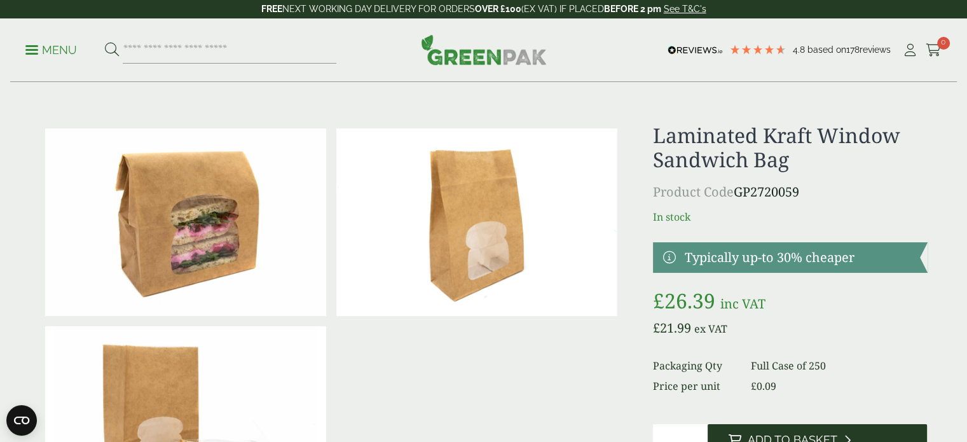
click at [805, 432] on button "Add to Basket" at bounding box center [816, 439] width 219 height 31
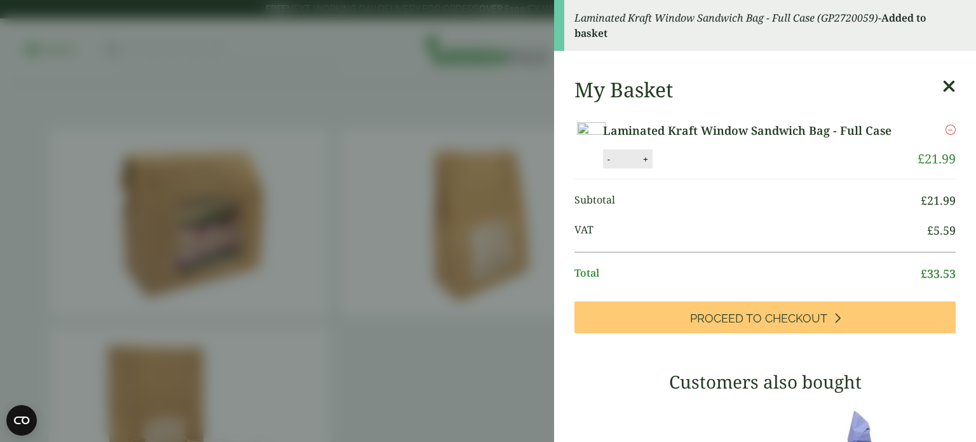
click at [652, 165] on button "+" at bounding box center [645, 159] width 13 height 11
type input "*"
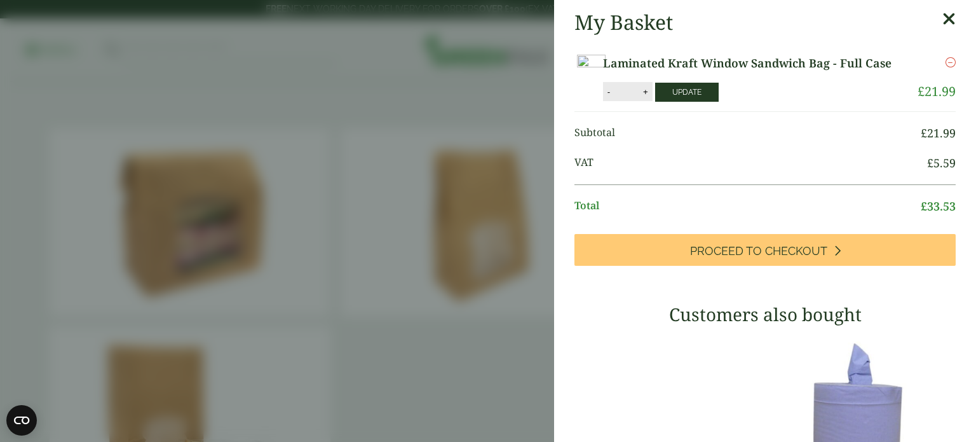
click at [719, 102] on button "Update" at bounding box center [687, 92] width 64 height 19
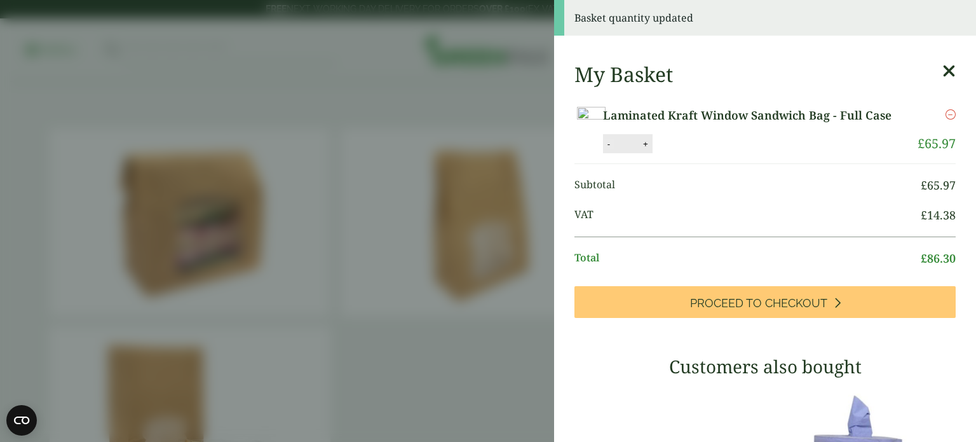
click at [614, 149] on button "-" at bounding box center [609, 144] width 10 height 11
type input "*"
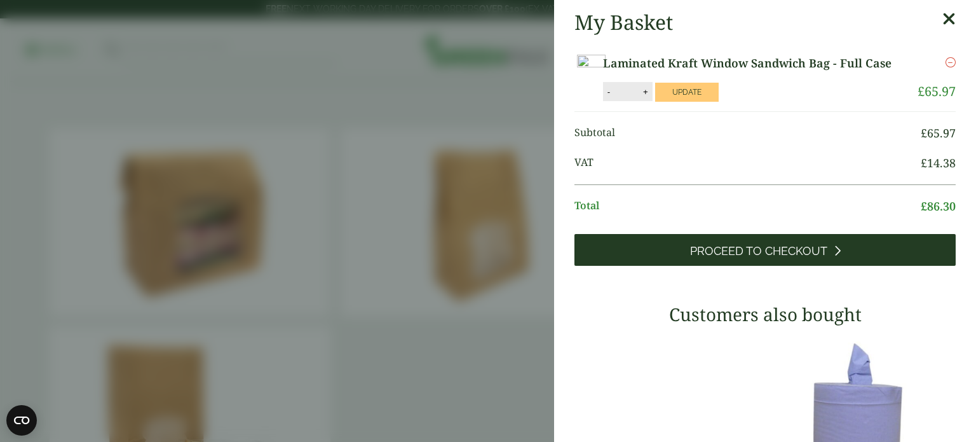
click at [739, 266] on link "Proceed to Checkout" at bounding box center [764, 250] width 381 height 32
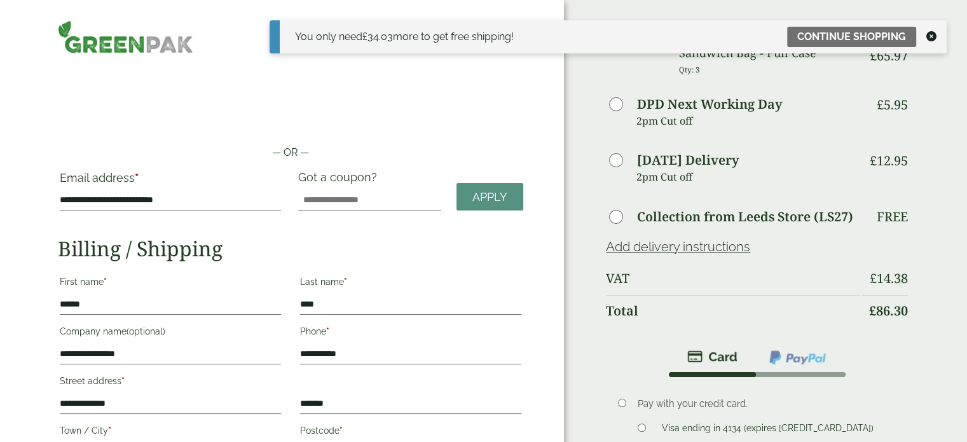
click at [843, 100] on span "DPD Next Working Day" at bounding box center [733, 104] width 254 height 14
click at [860, 32] on link "Continue shopping" at bounding box center [851, 37] width 129 height 20
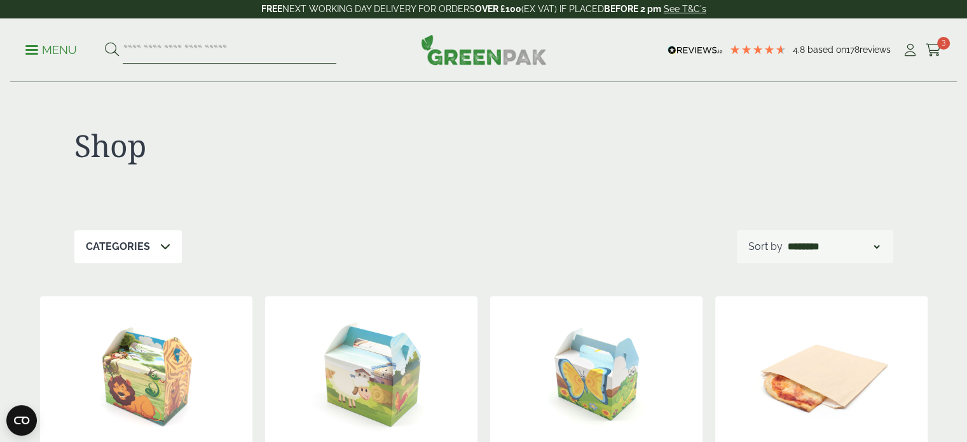
click at [305, 52] on input "search" at bounding box center [230, 50] width 214 height 27
click at [318, 116] on div "Shop" at bounding box center [483, 156] width 819 height 147
click at [282, 54] on input "search" at bounding box center [230, 50] width 214 height 27
type input "*******"
click at [105, 42] on button at bounding box center [112, 50] width 14 height 17
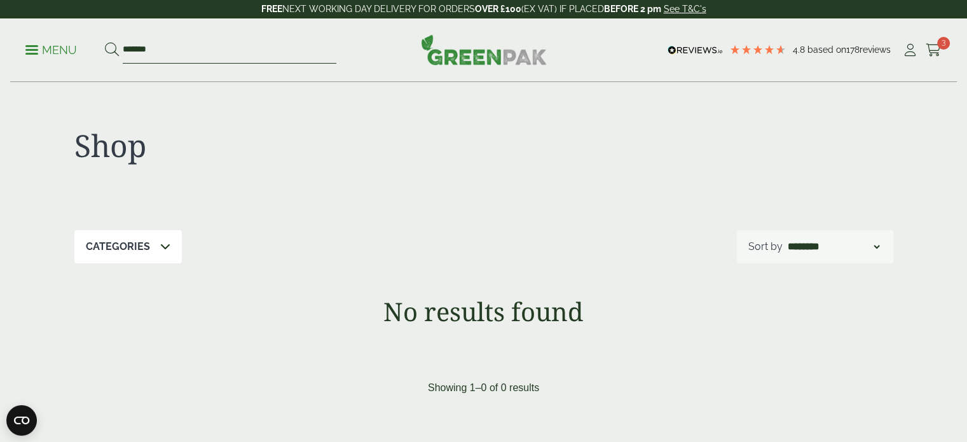
click at [137, 48] on input "*******" at bounding box center [230, 50] width 214 height 27
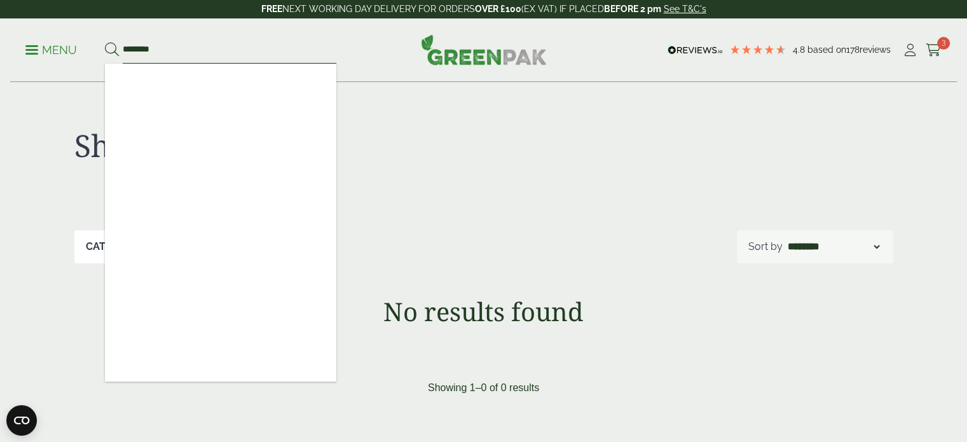
type input "********"
click at [31, 53] on link "Menu" at bounding box center [50, 49] width 51 height 13
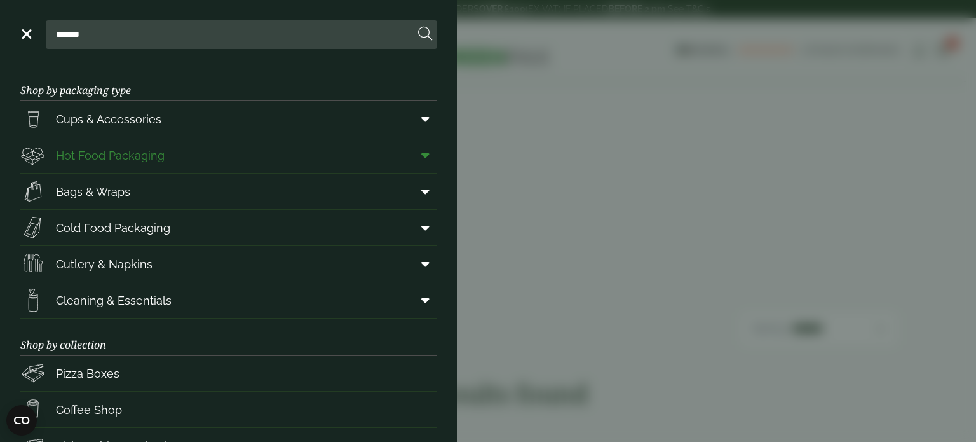
drag, startPoint x: 118, startPoint y: 144, endPoint x: 68, endPoint y: 153, distance: 50.3
click at [68, 153] on span "Hot Food Packaging" at bounding box center [110, 155] width 109 height 17
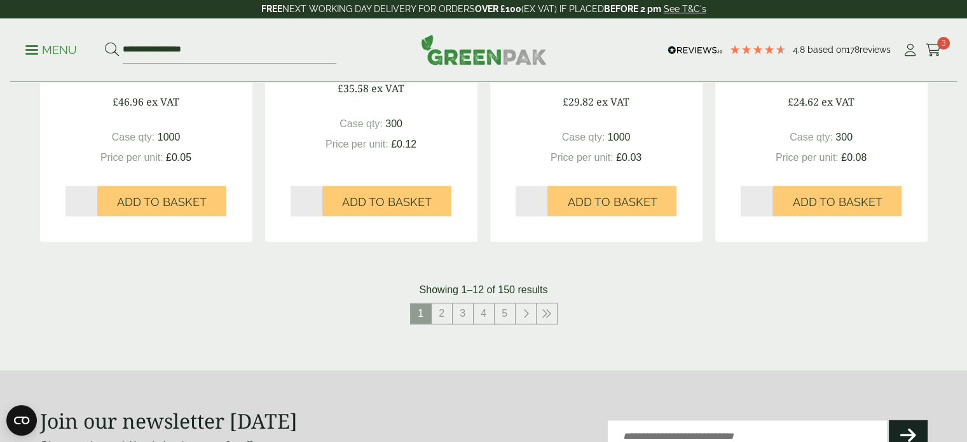
scroll to position [1398, 0]
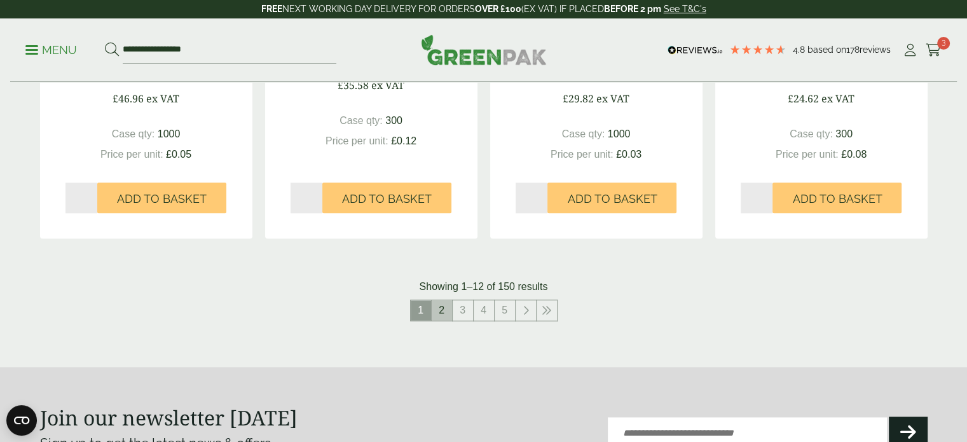
click at [444, 311] on link "2" at bounding box center [442, 310] width 20 height 20
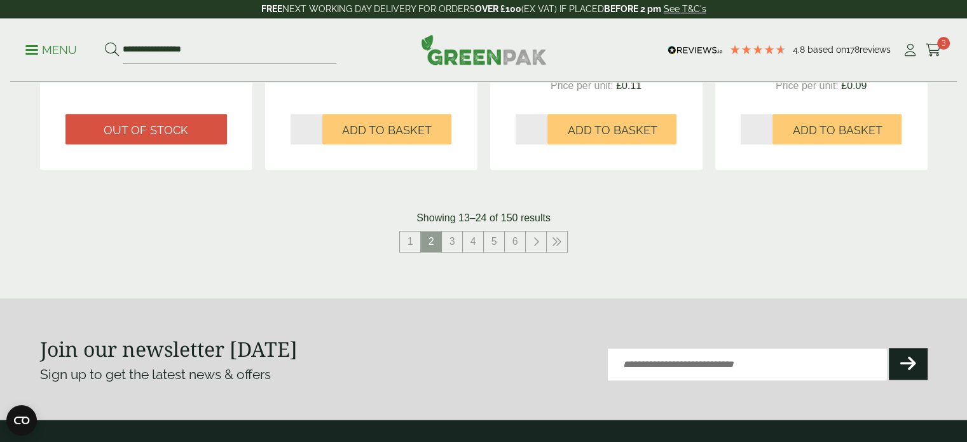
scroll to position [1474, 0]
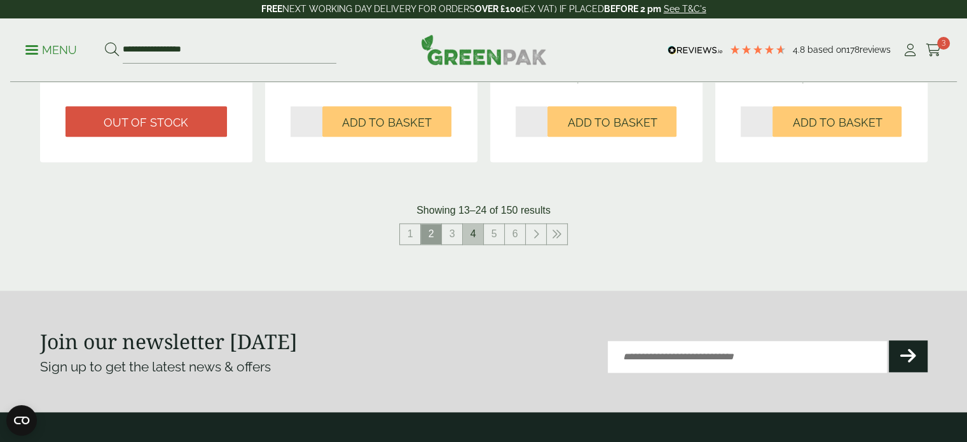
click at [478, 238] on link "4" at bounding box center [473, 234] width 20 height 20
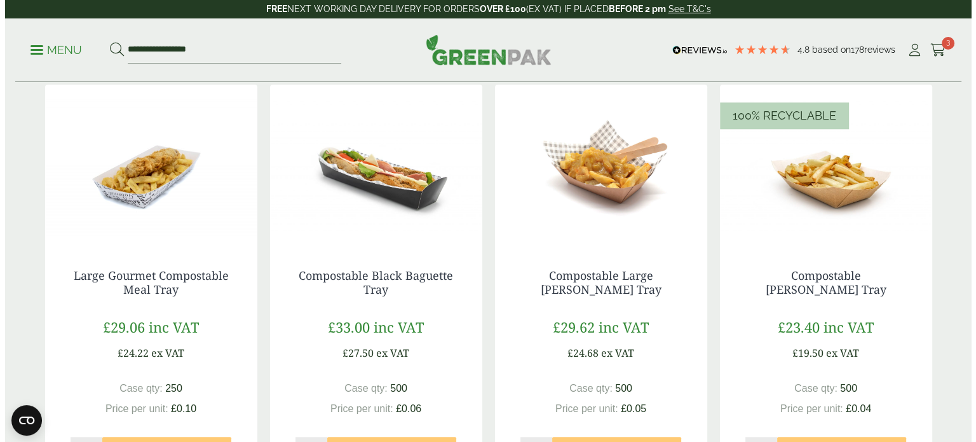
scroll to position [1118, 0]
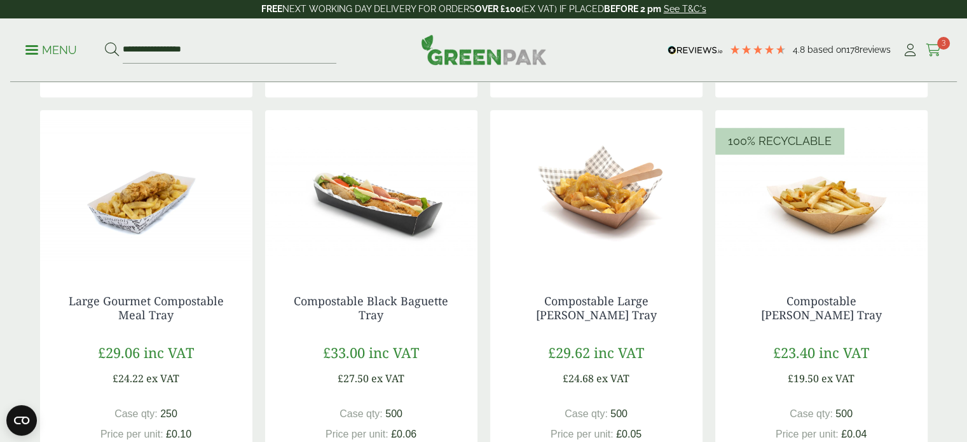
click at [940, 41] on span "3" at bounding box center [943, 43] width 13 height 13
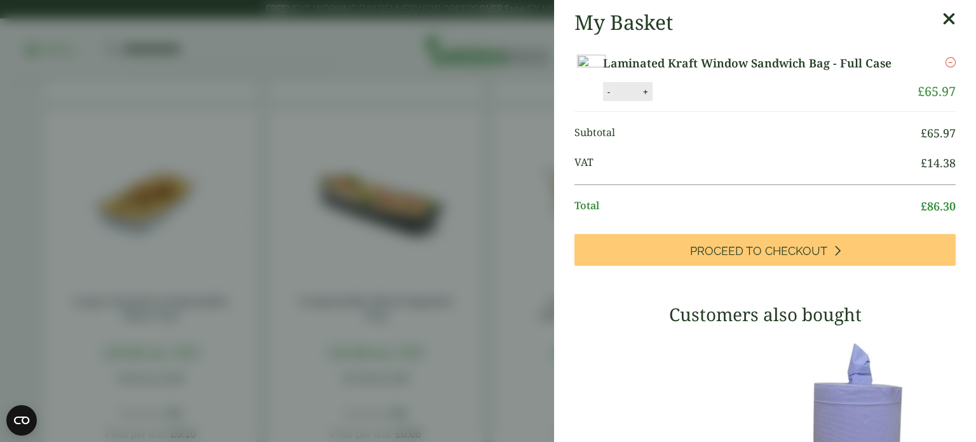
click at [614, 97] on button "-" at bounding box center [609, 91] width 10 height 11
type input "*"
click at [719, 102] on button "Update" at bounding box center [687, 92] width 64 height 19
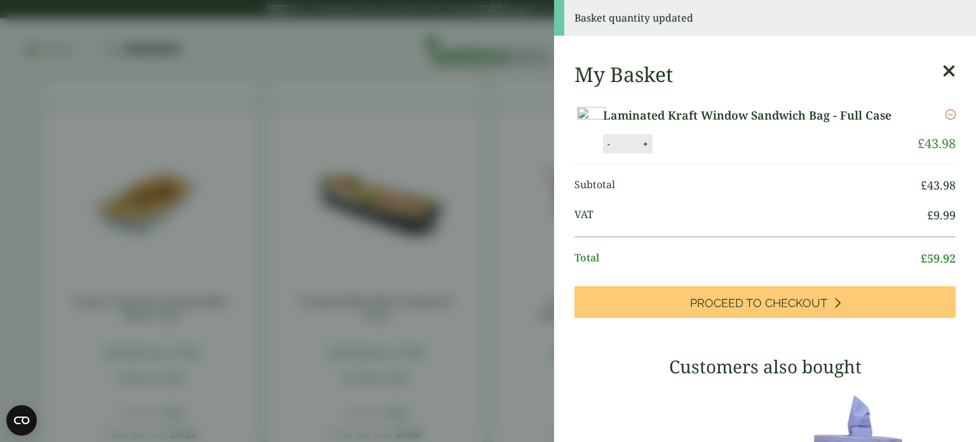
click at [765, 119] on link "Laminated Kraft Window Sandwich Bag - Full Case" at bounding box center [754, 115] width 302 height 17
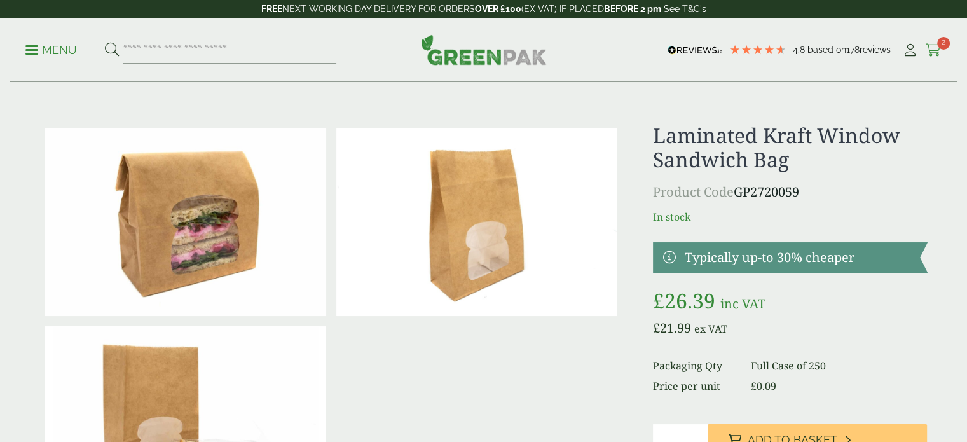
click at [939, 47] on span "2" at bounding box center [943, 43] width 13 height 13
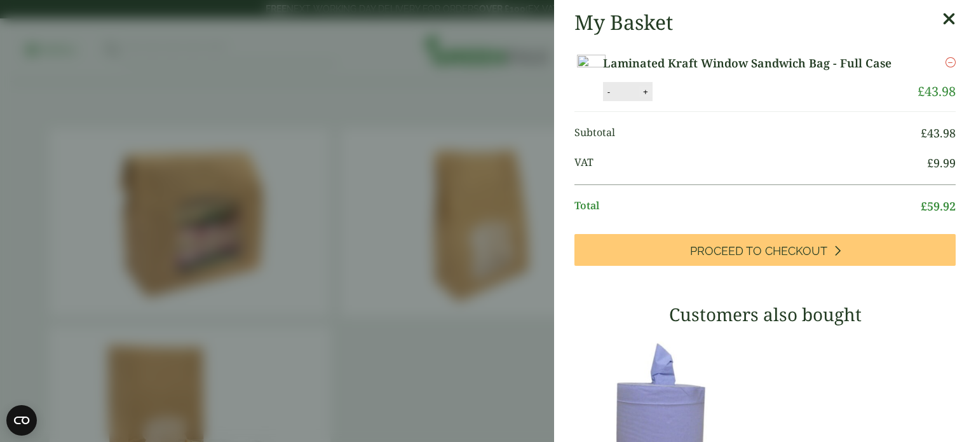
click at [652, 97] on button "+" at bounding box center [645, 91] width 13 height 11
type input "*"
click at [719, 102] on button "Update" at bounding box center [687, 92] width 64 height 19
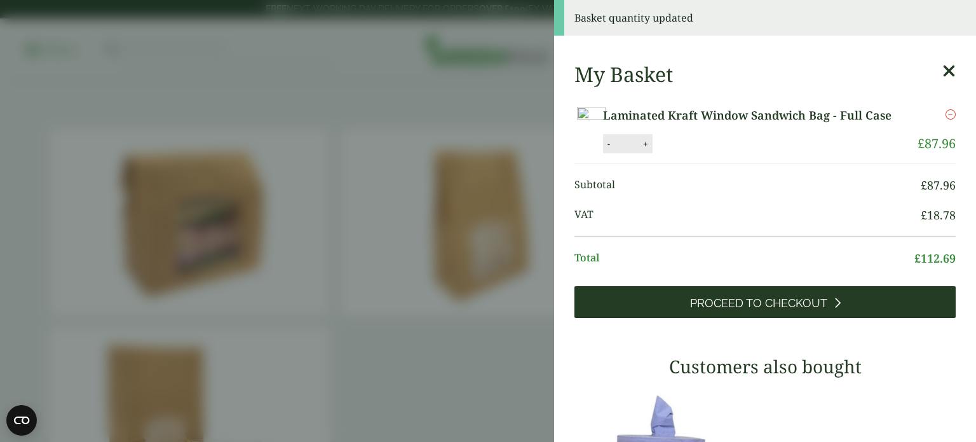
click at [727, 318] on link "Proceed to Checkout" at bounding box center [764, 302] width 381 height 32
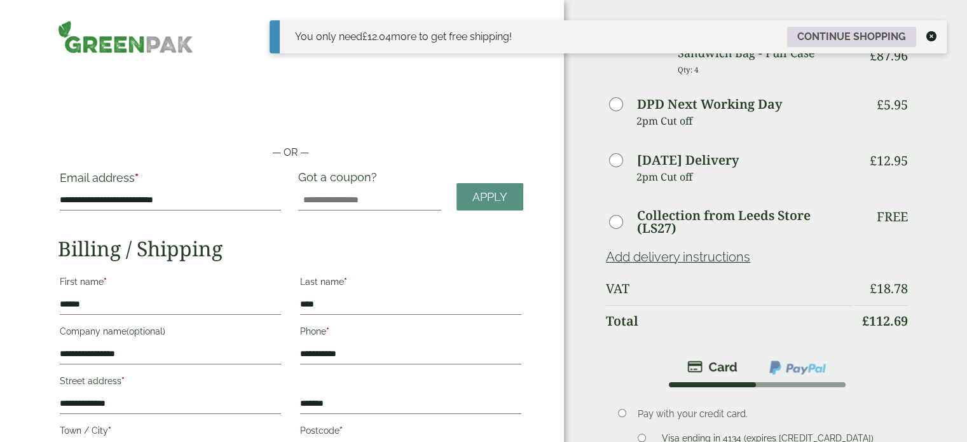
click at [852, 35] on link "Continue shopping" at bounding box center [851, 37] width 129 height 20
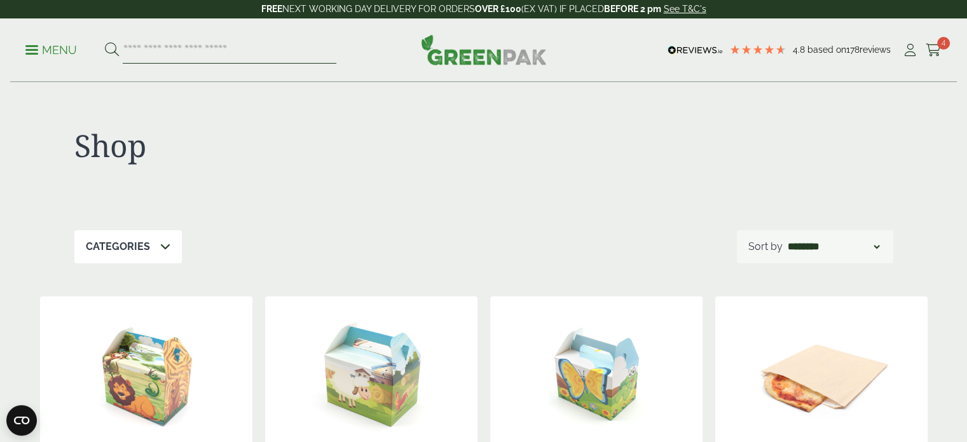
click at [300, 58] on input "search" at bounding box center [230, 50] width 214 height 27
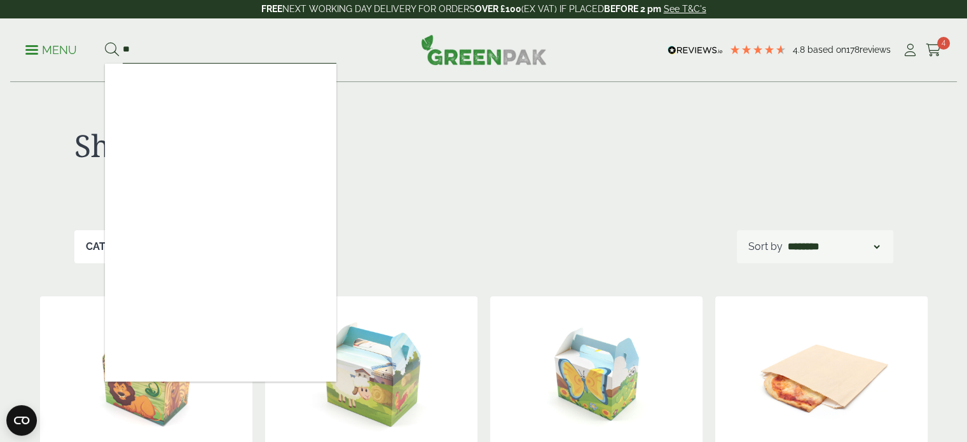
type input "*"
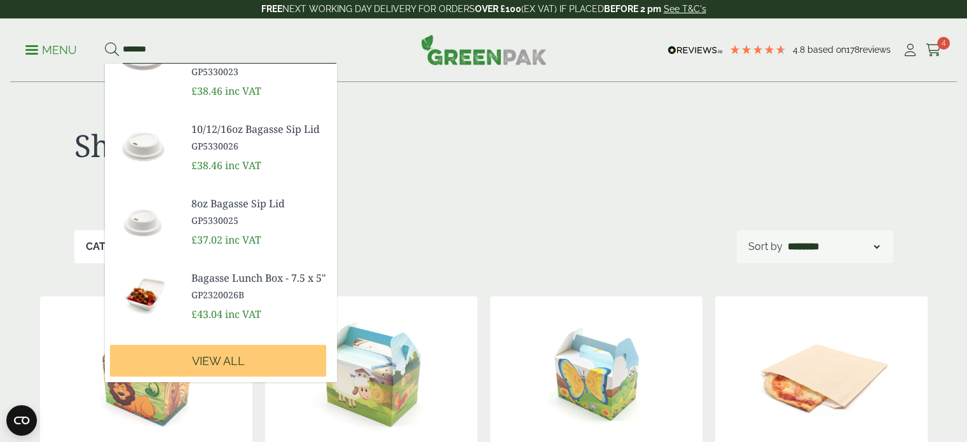
scroll to position [379, 0]
type input "*******"
click at [213, 270] on span "Bagasse Lunch Box - 7.5 x 5"" at bounding box center [258, 277] width 135 height 15
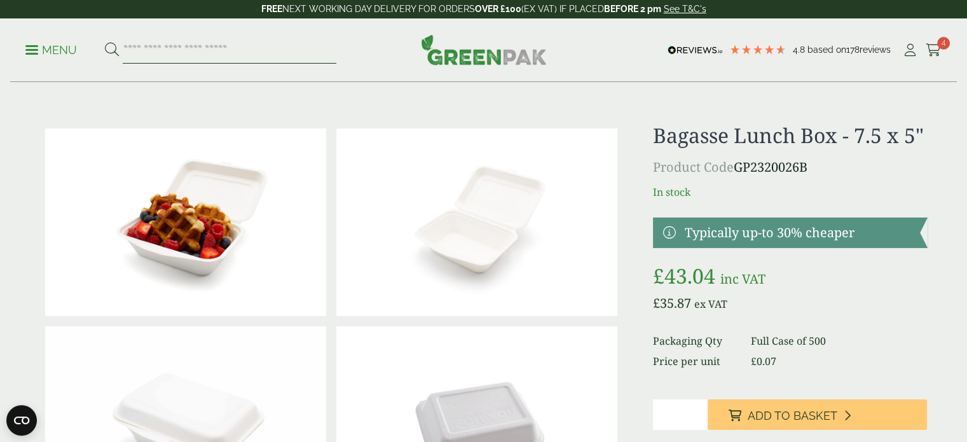
click at [135, 48] on input "search" at bounding box center [230, 50] width 214 height 27
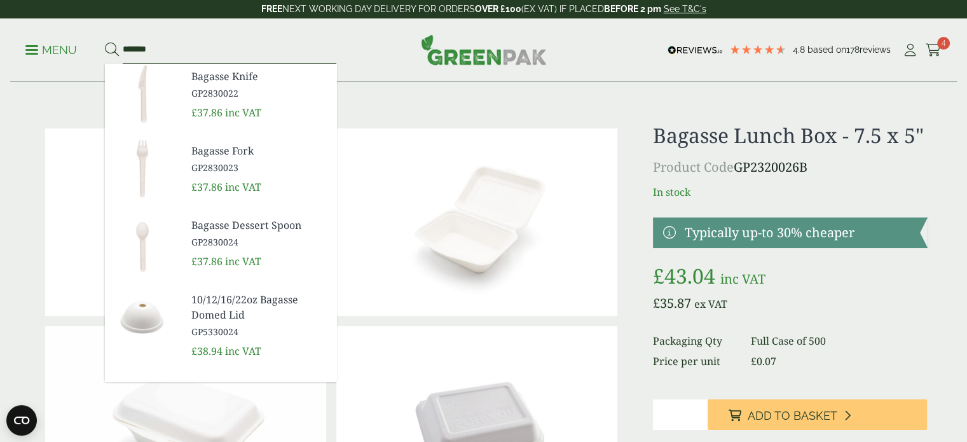
type input "*******"
click at [105, 42] on button at bounding box center [112, 50] width 14 height 17
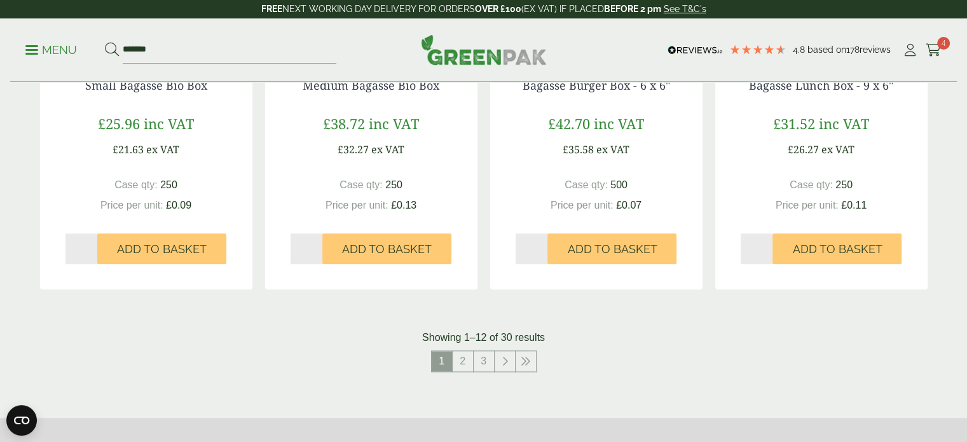
scroll to position [1246, 0]
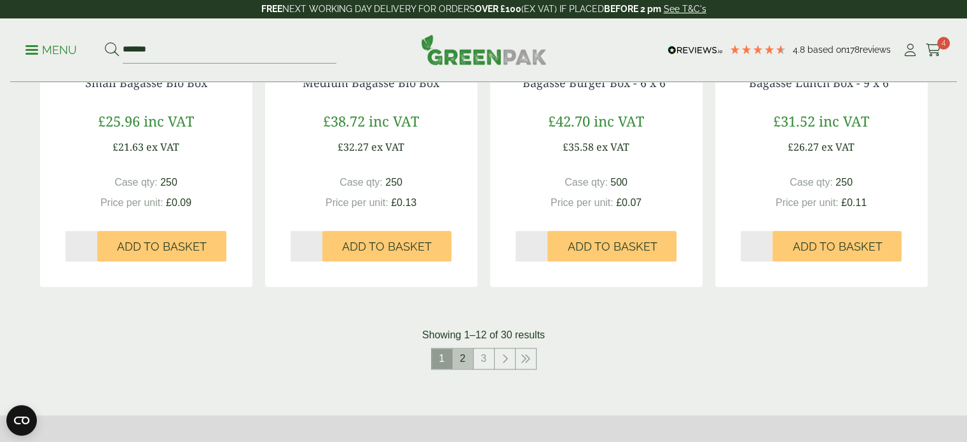
click at [465, 357] on link "2" at bounding box center [462, 358] width 20 height 20
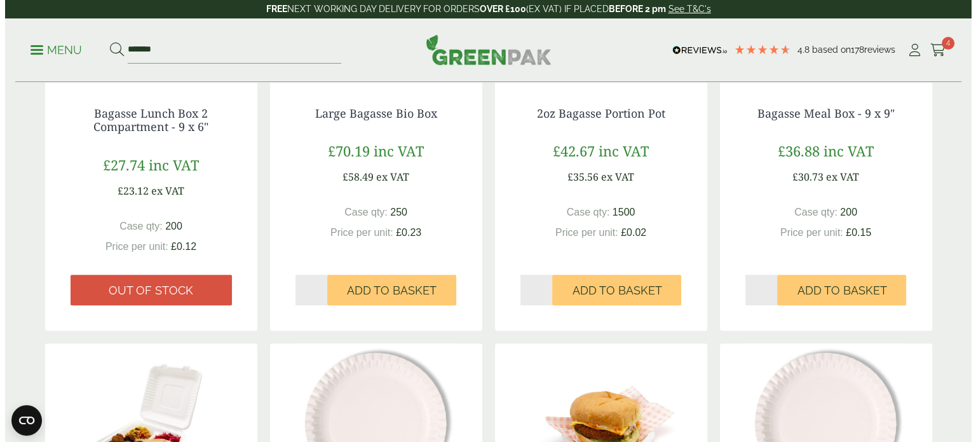
scroll to position [432, 0]
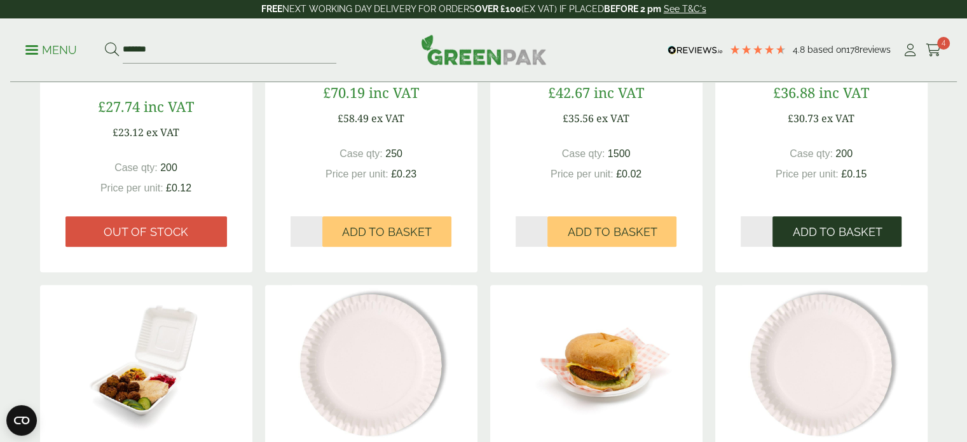
click at [841, 245] on button "Add to Basket" at bounding box center [836, 231] width 129 height 31
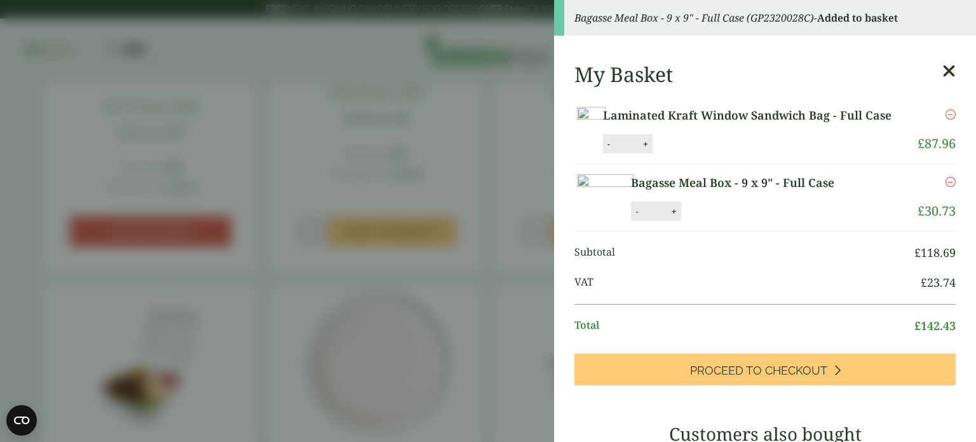
click at [614, 149] on button "-" at bounding box center [609, 144] width 10 height 11
type input "*"
click at [719, 154] on button "Update" at bounding box center [687, 144] width 64 height 19
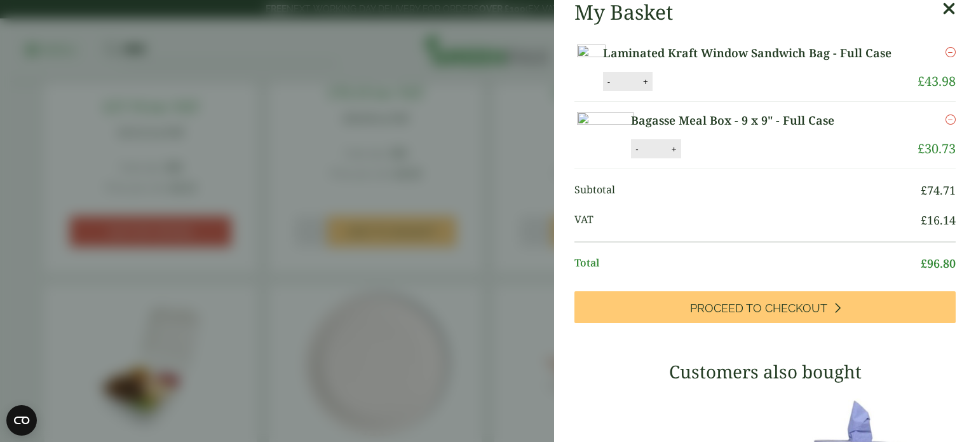
scroll to position [0, 0]
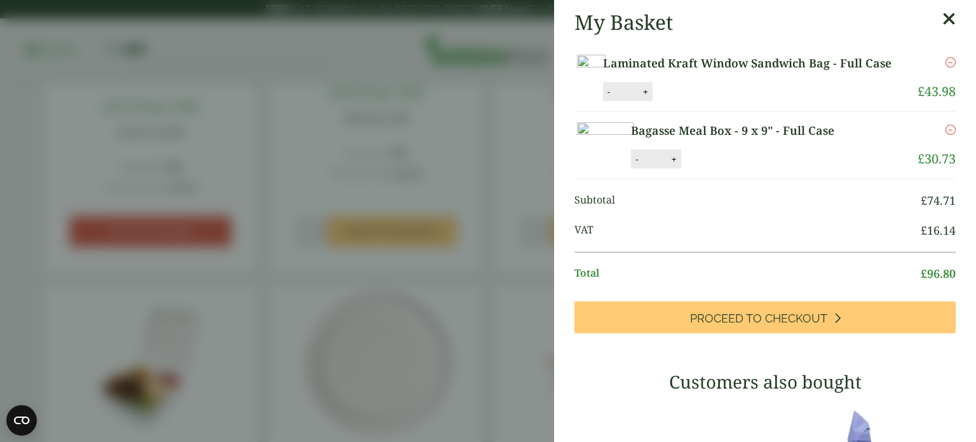
click at [778, 72] on link "Laminated Kraft Window Sandwich Bag - Full Case" at bounding box center [754, 63] width 302 height 17
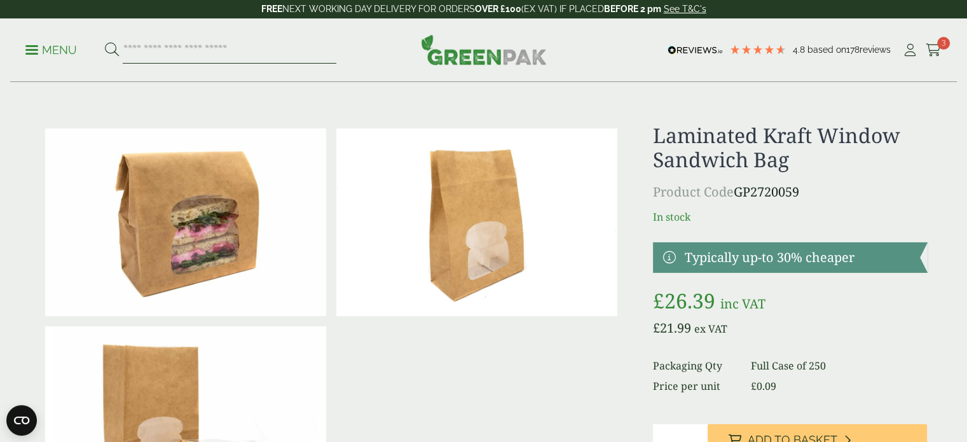
click at [277, 58] on input "search" at bounding box center [230, 50] width 214 height 27
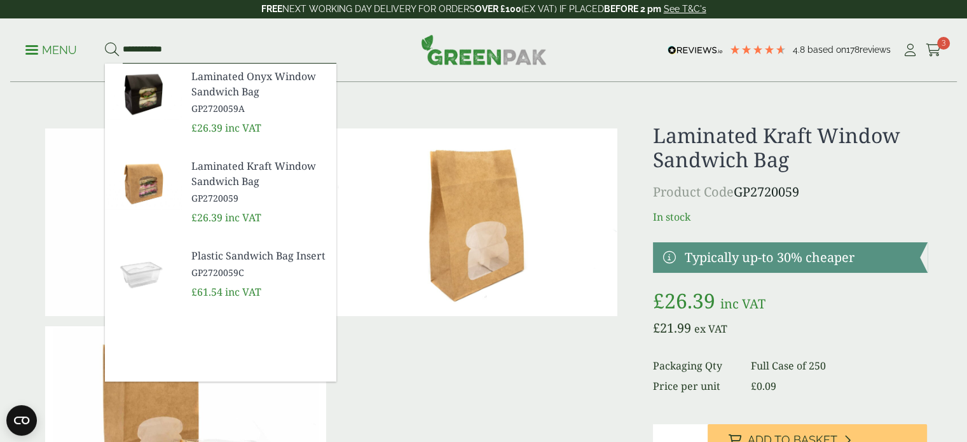
type input "**********"
click at [246, 263] on link "Plastic Sandwich Bag Insert GP2720059C" at bounding box center [258, 263] width 135 height 31
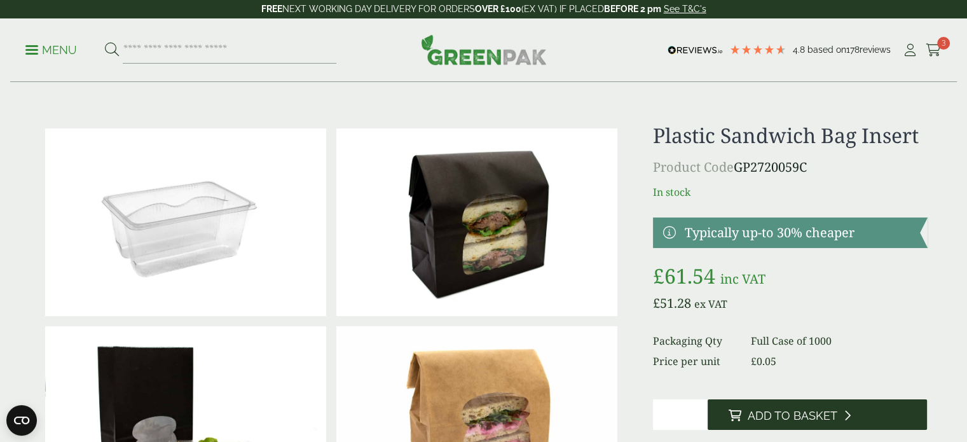
click at [735, 418] on icon at bounding box center [734, 414] width 13 height 11
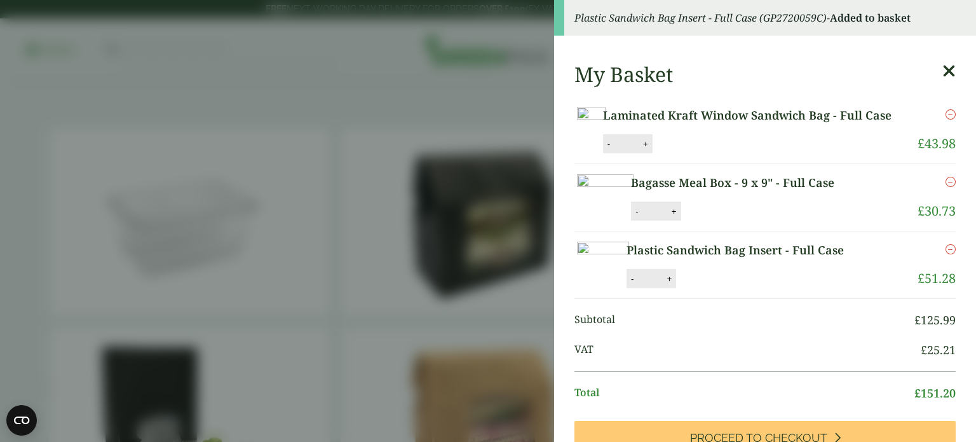
click at [733, 412] on aside "Plastic Sandwich Bag Insert - Full Case (GP2720059C) - Added to basket My Baske…" at bounding box center [488, 221] width 976 height 442
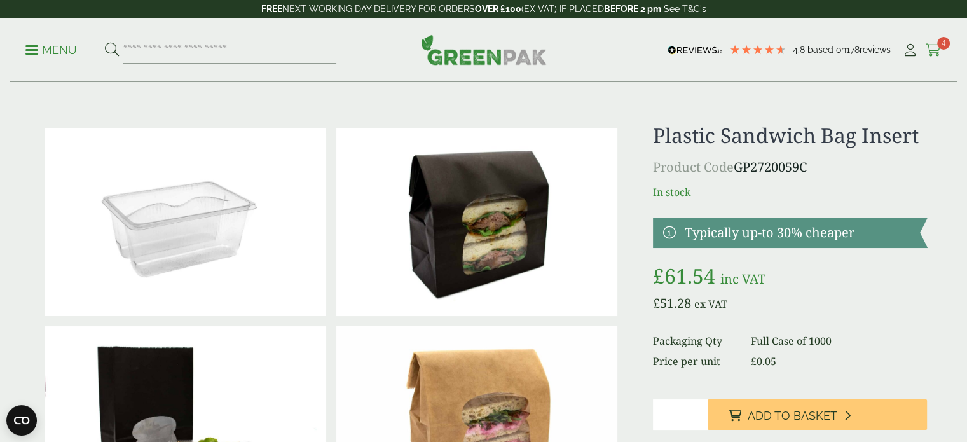
click at [935, 49] on icon at bounding box center [933, 50] width 16 height 13
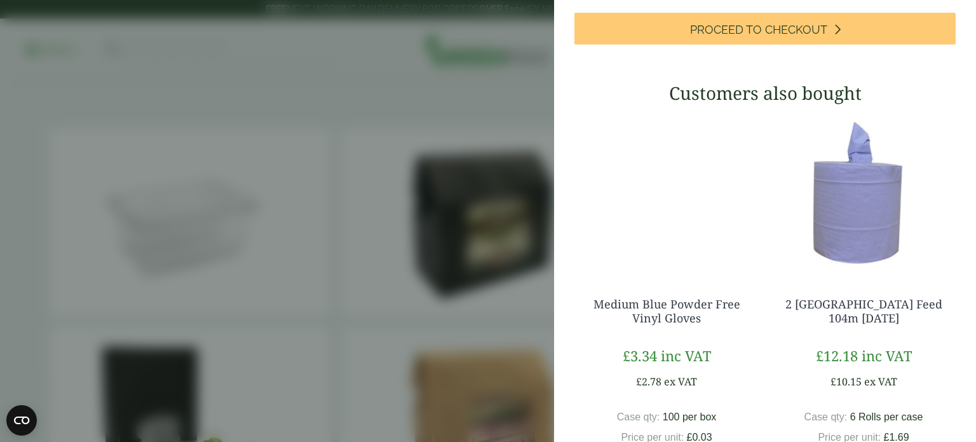
scroll to position [379, 0]
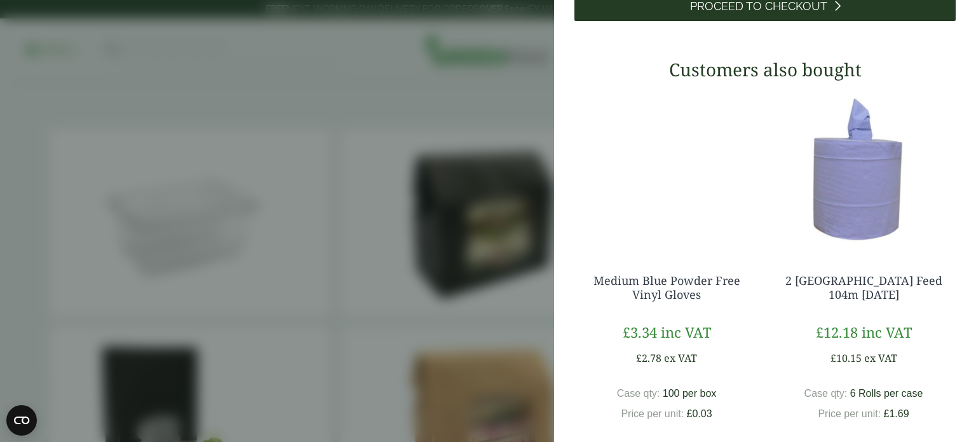
click at [780, 13] on span "Proceed to Checkout" at bounding box center [758, 6] width 137 height 14
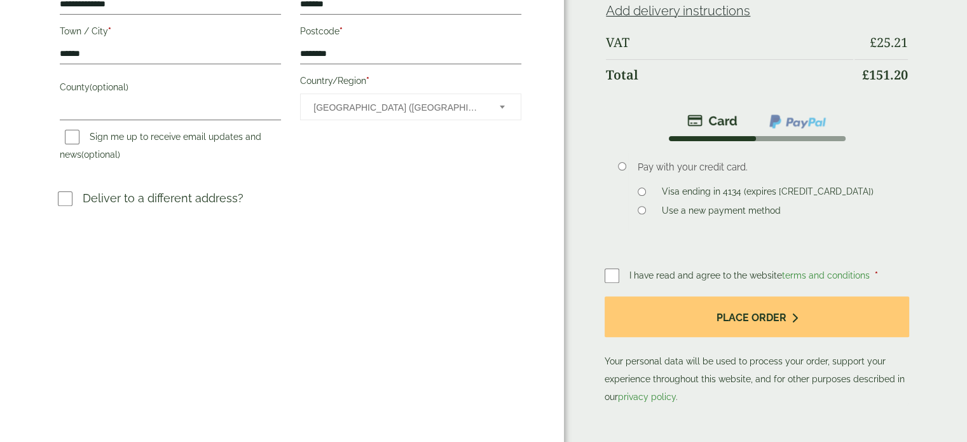
scroll to position [400, 0]
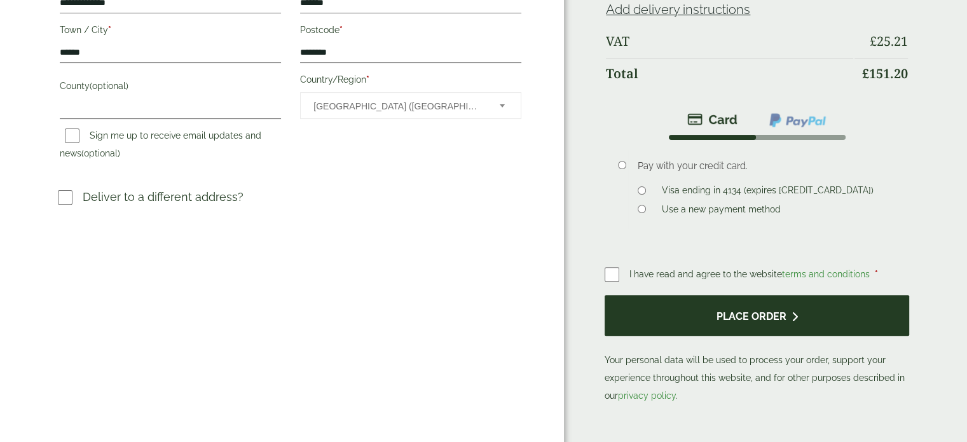
click at [702, 319] on button "Place order" at bounding box center [756, 315] width 304 height 41
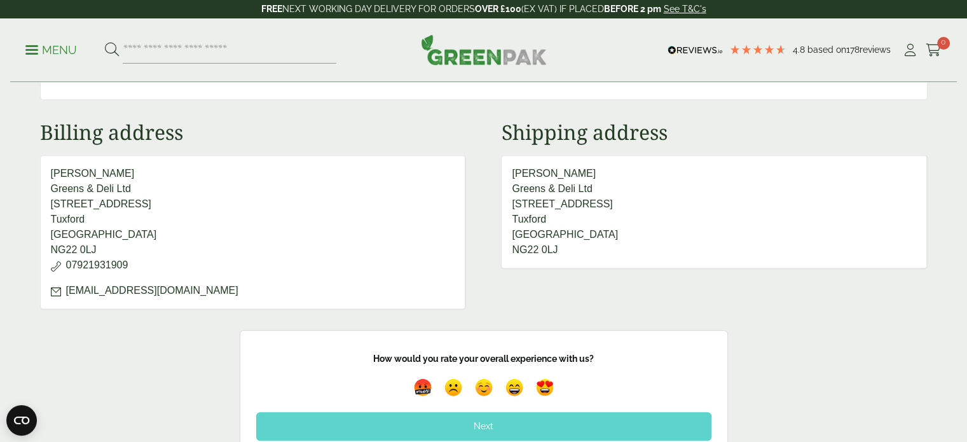
scroll to position [559, 0]
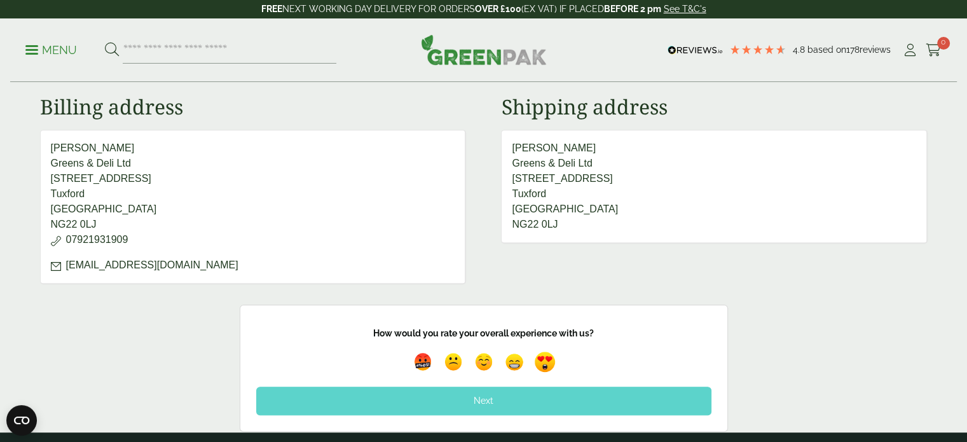
click at [550, 352] on img at bounding box center [544, 362] width 29 height 29
click at [508, 396] on div "Next" at bounding box center [483, 400] width 455 height 28
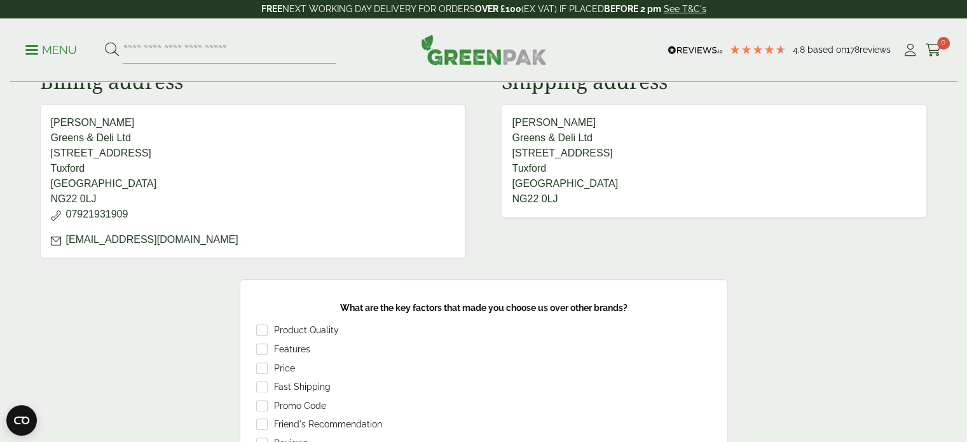
scroll to position [610, 0]
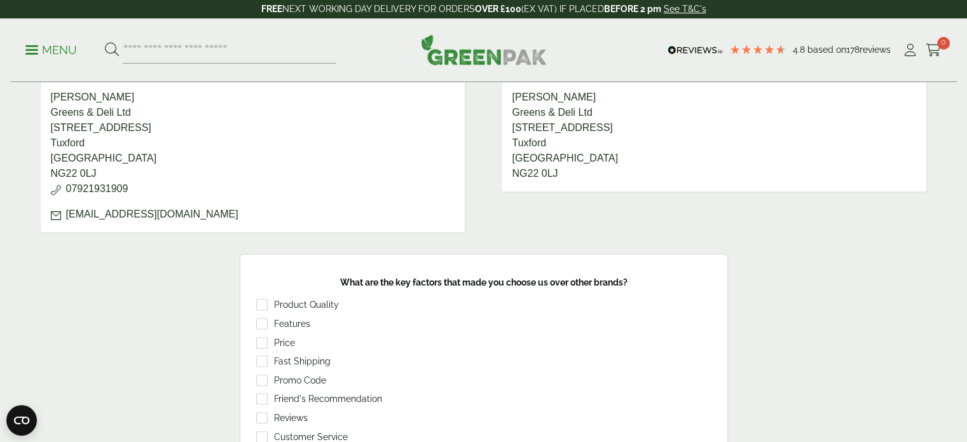
click at [705, 337] on div "Price" at bounding box center [483, 345] width 455 height 16
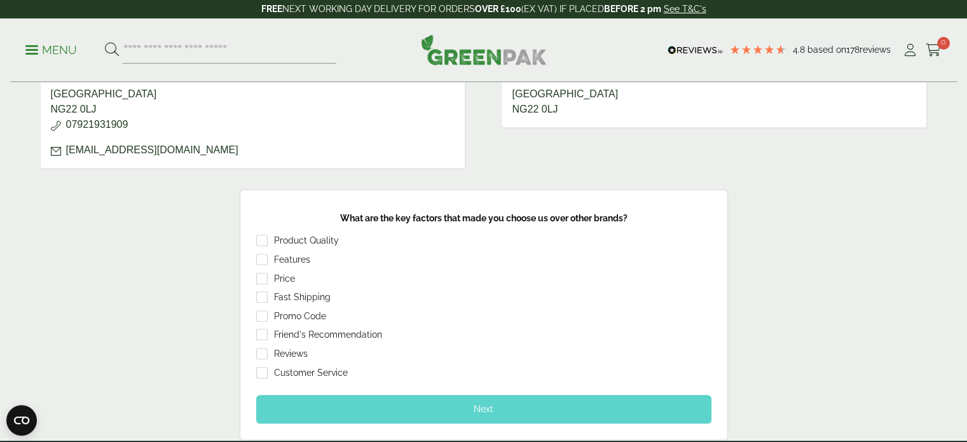
scroll to position [737, 0]
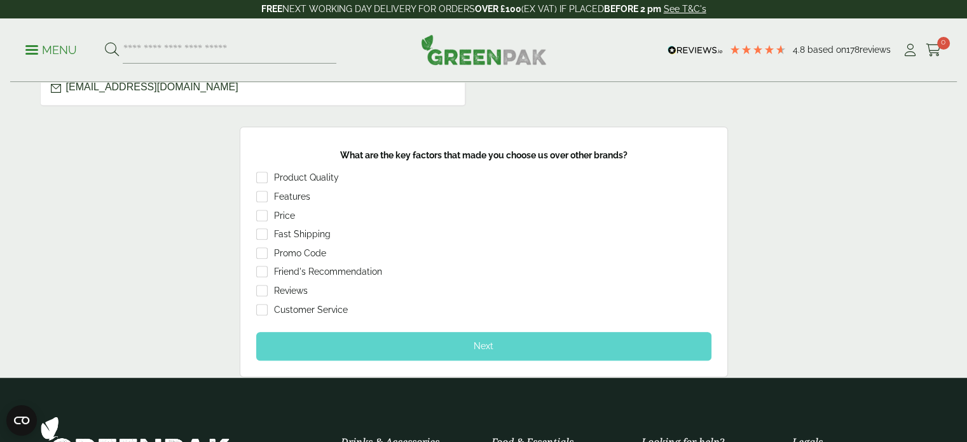
click at [489, 350] on div "Next" at bounding box center [483, 346] width 455 height 28
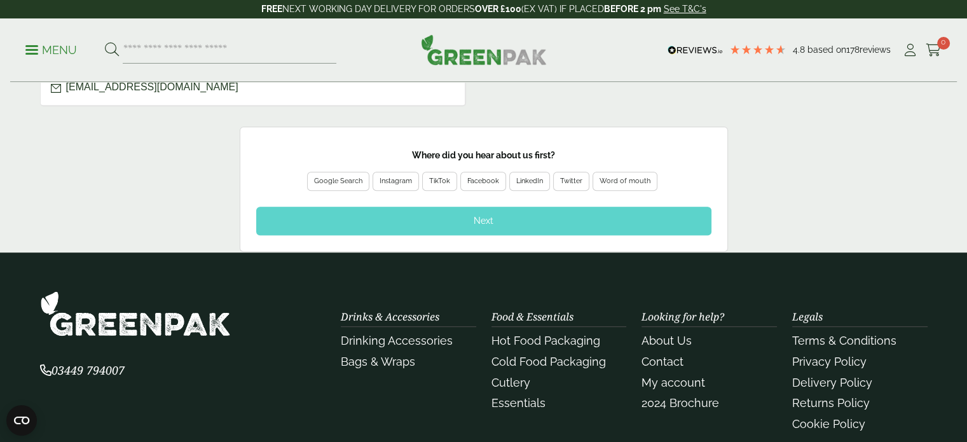
click at [344, 175] on div "Google Search" at bounding box center [338, 180] width 48 height 11
click at [438, 228] on div "Next" at bounding box center [483, 221] width 455 height 28
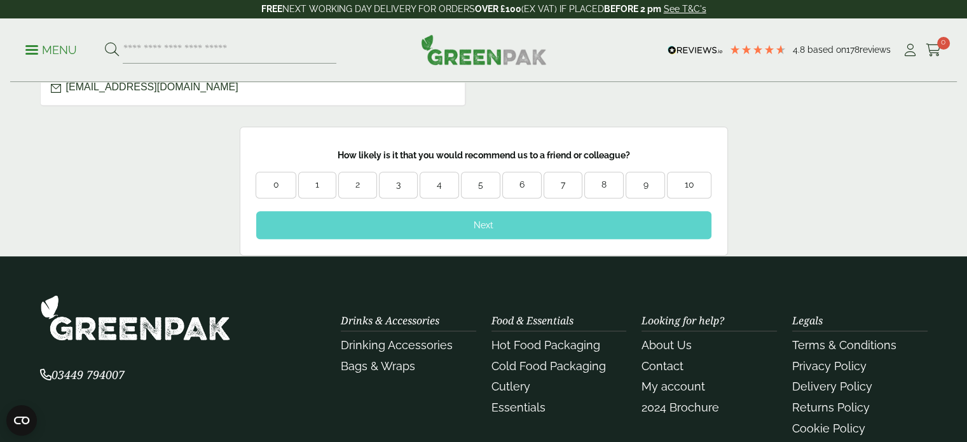
click at [684, 184] on div "10" at bounding box center [688, 185] width 43 height 13
click at [616, 211] on div "Next" at bounding box center [483, 225] width 455 height 28
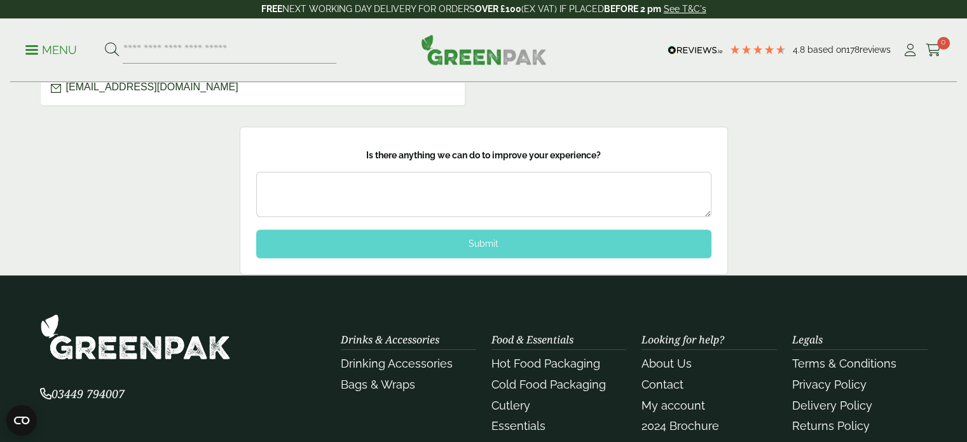
click at [587, 229] on div "Submit" at bounding box center [483, 243] width 455 height 28
